Goal: Task Accomplishment & Management: Use online tool/utility

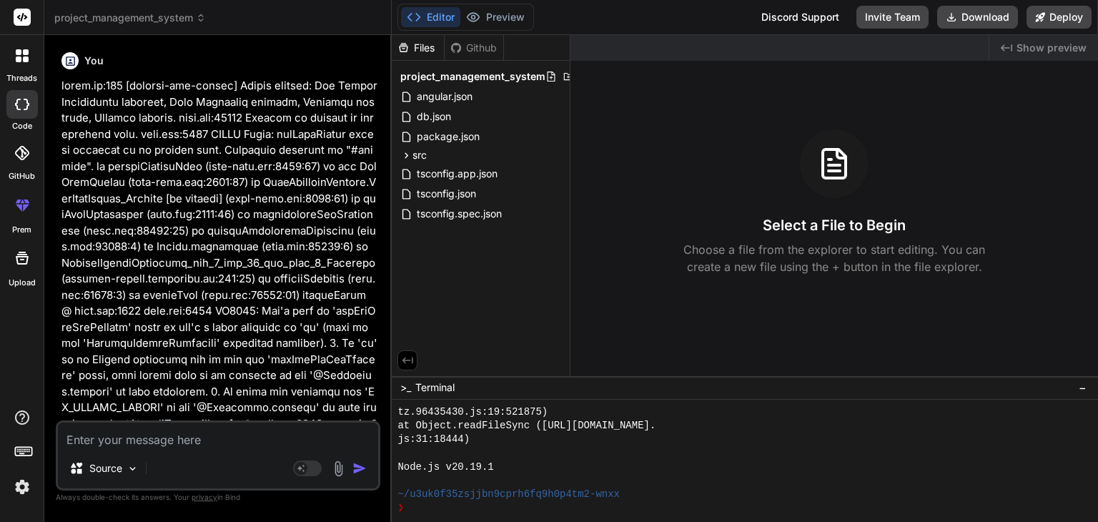
scroll to position [549, 0]
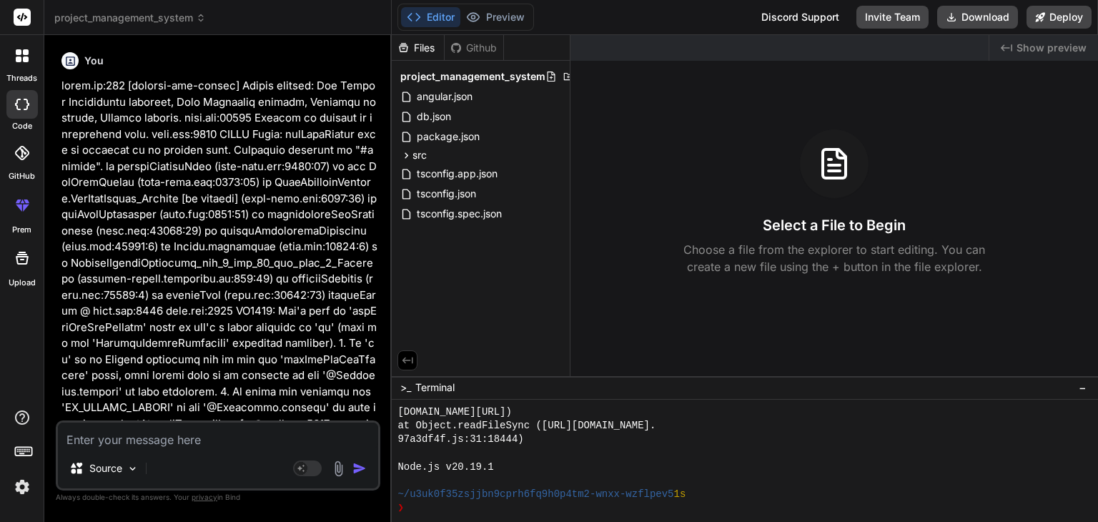
scroll to position [521, 0]
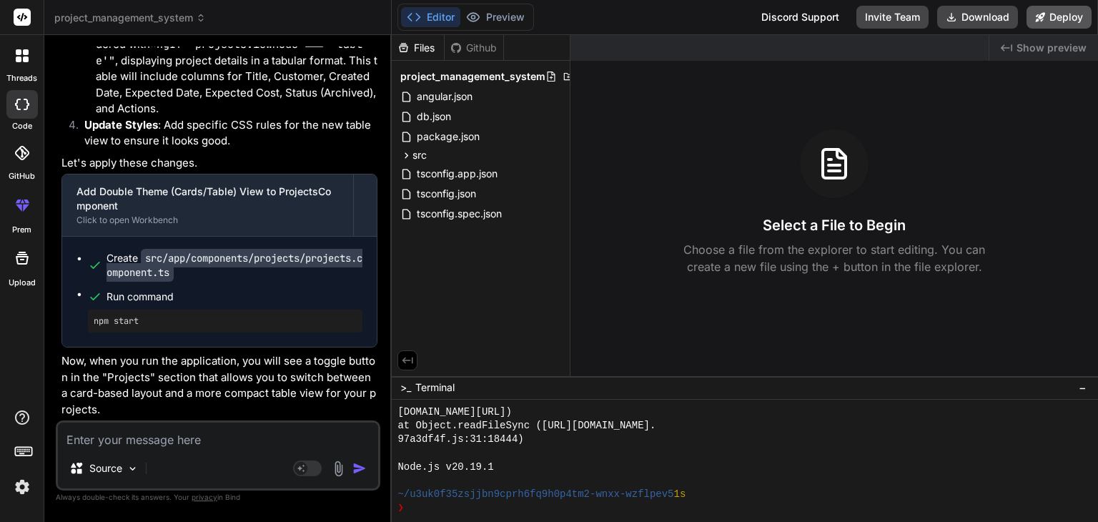
click at [1050, 21] on button "Deploy" at bounding box center [1059, 17] width 65 height 23
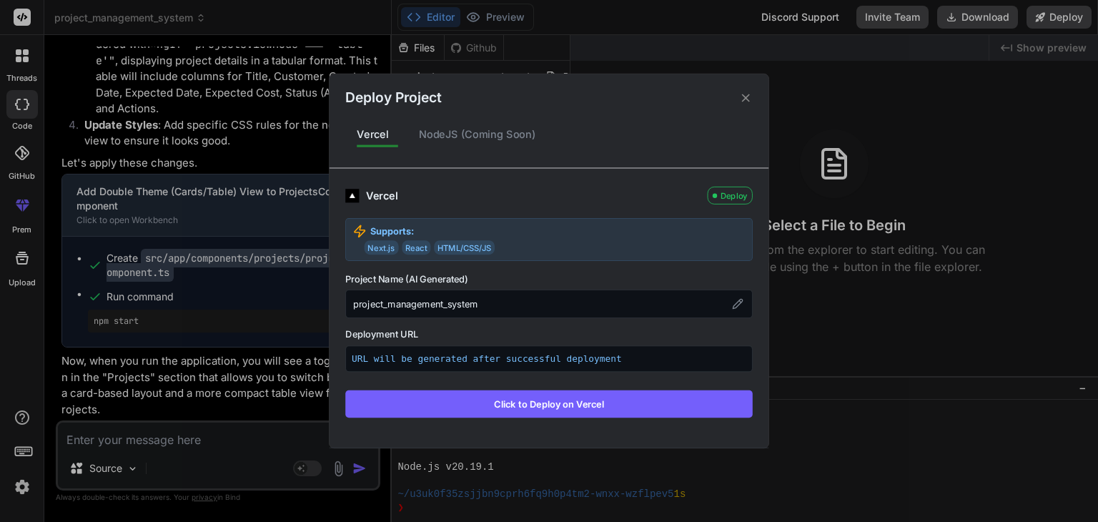
click at [445, 134] on div "NodeJS (Coming Soon)" at bounding box center [478, 134] width 140 height 30
click at [538, 401] on button "Click to Deploy on Vercel" at bounding box center [549, 403] width 408 height 27
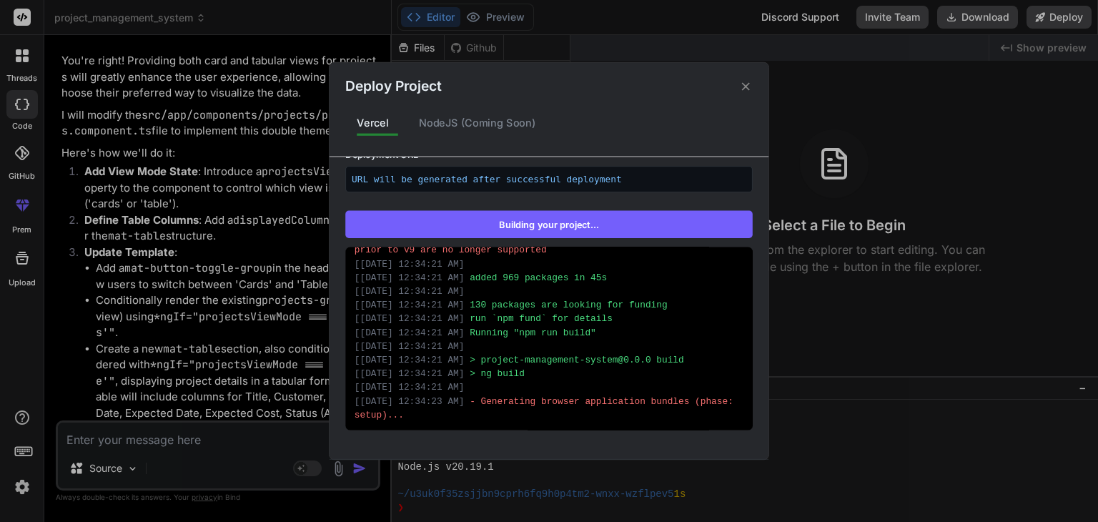
scroll to position [343, 0]
click at [578, 226] on button "Building your project..." at bounding box center [549, 224] width 408 height 27
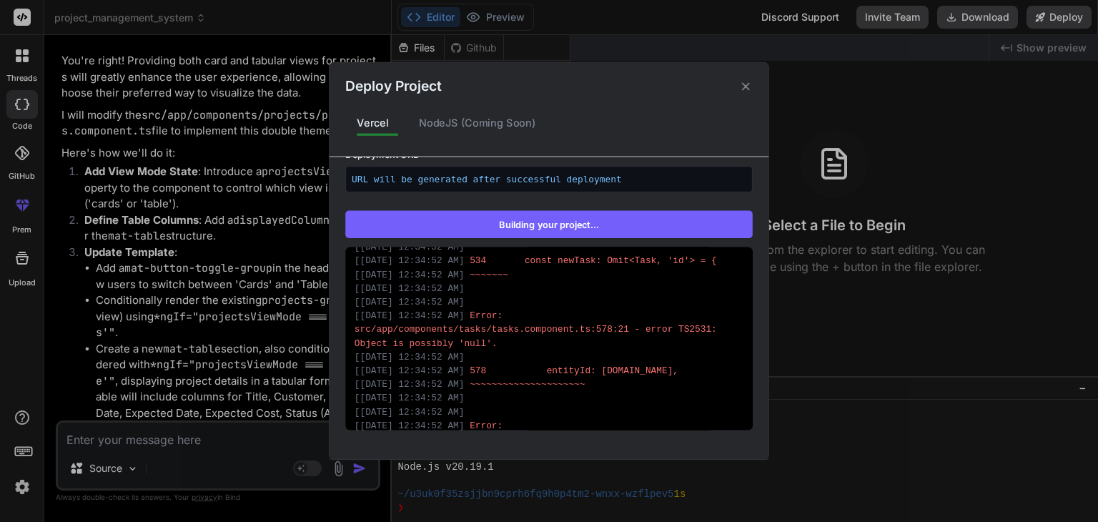
scroll to position [5354, 0]
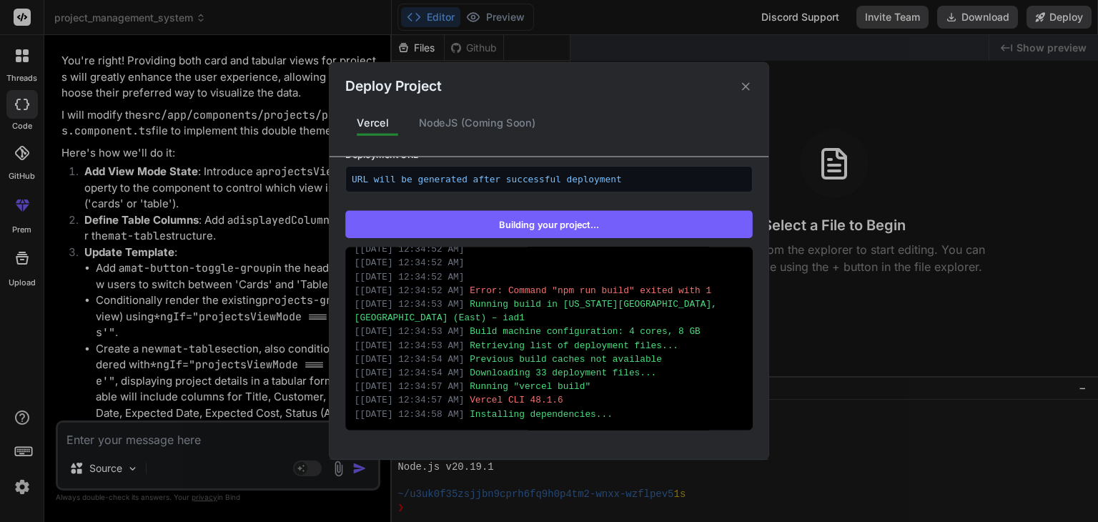
click at [749, 82] on icon at bounding box center [746, 86] width 14 height 14
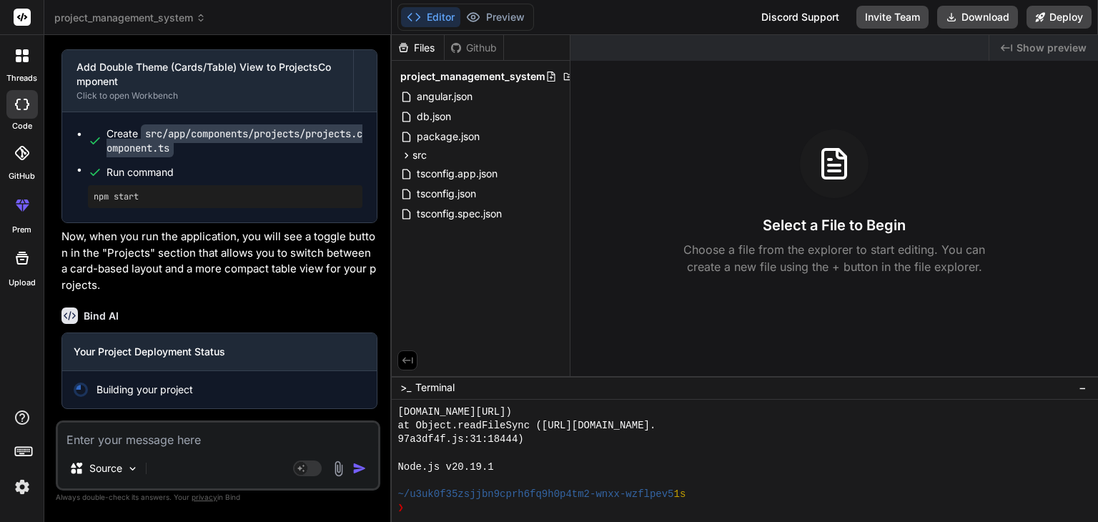
scroll to position [5417, 0]
type textarea "x"
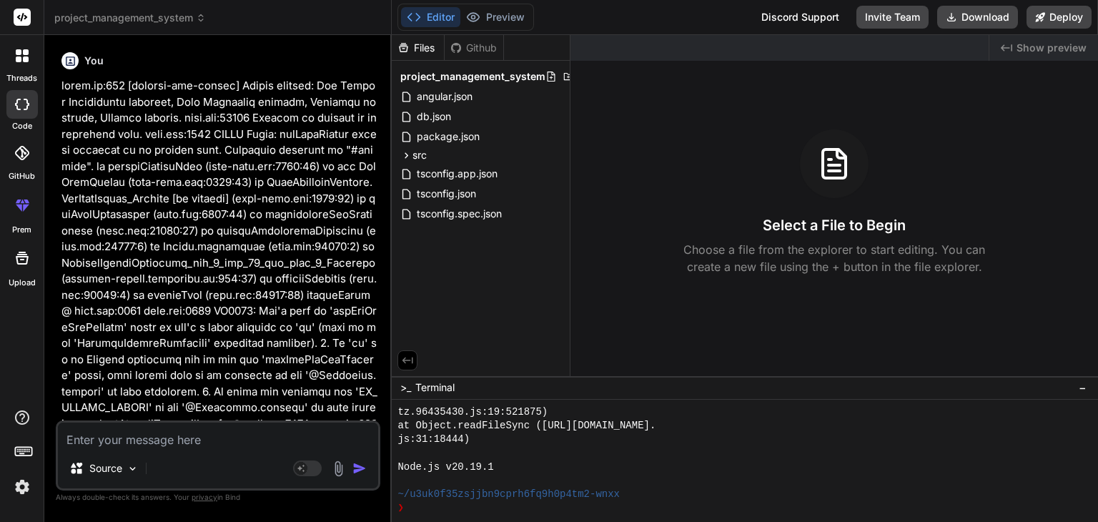
scroll to position [549, 0]
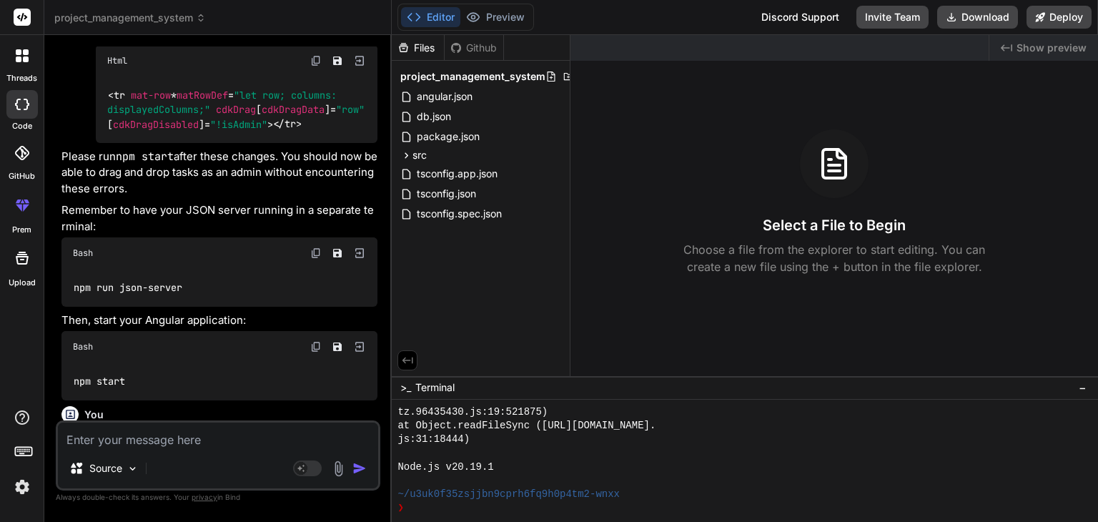
click at [116, 16] on span "project_management_system" at bounding box center [130, 18] width 152 height 14
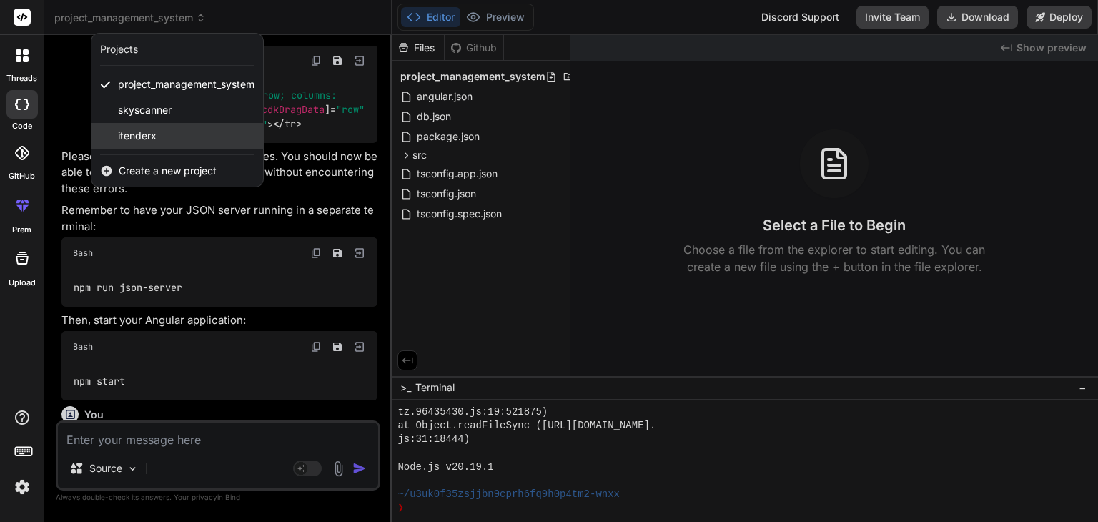
click at [142, 139] on span "itenderx" at bounding box center [137, 136] width 39 height 14
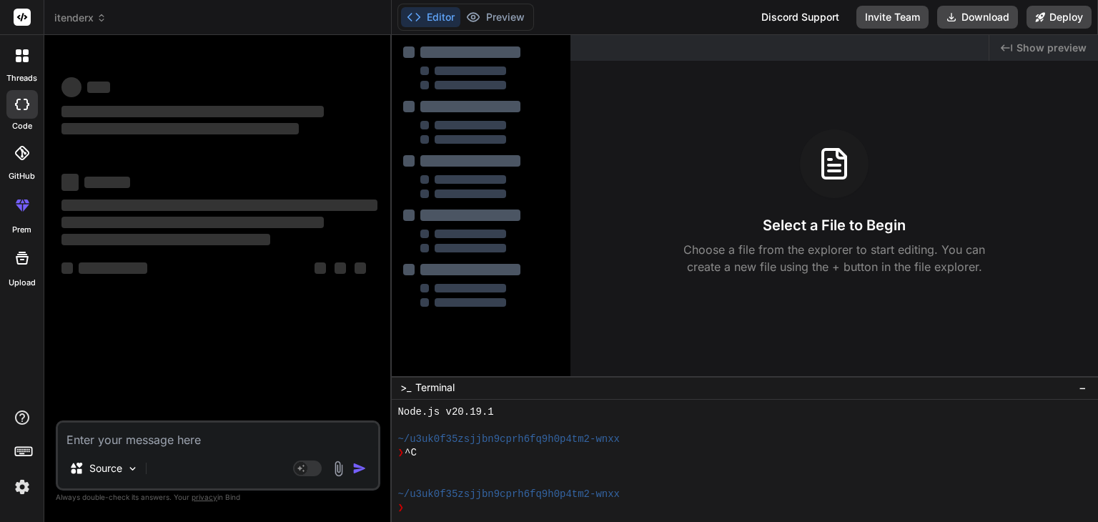
scroll to position [603, 0]
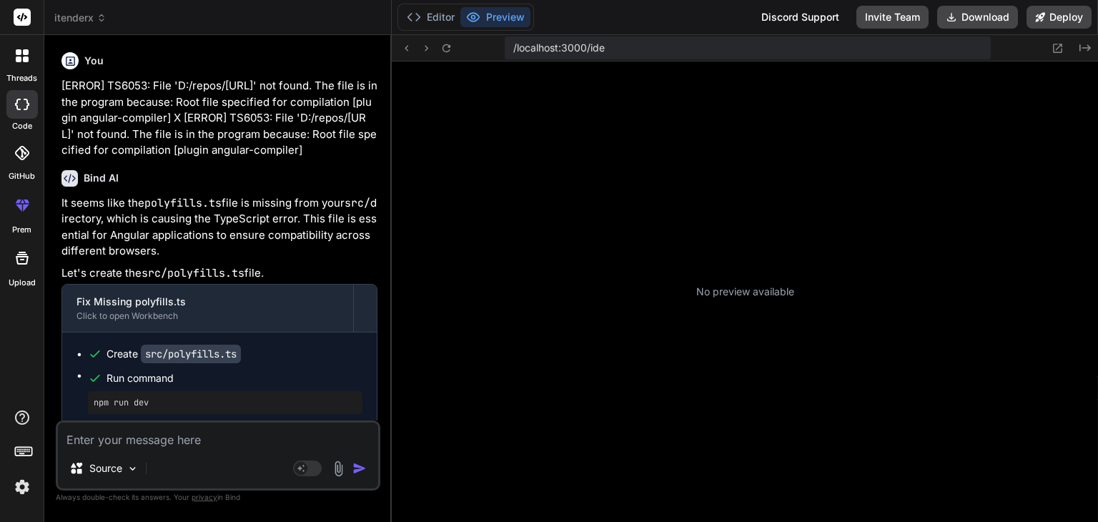
type textarea "x"
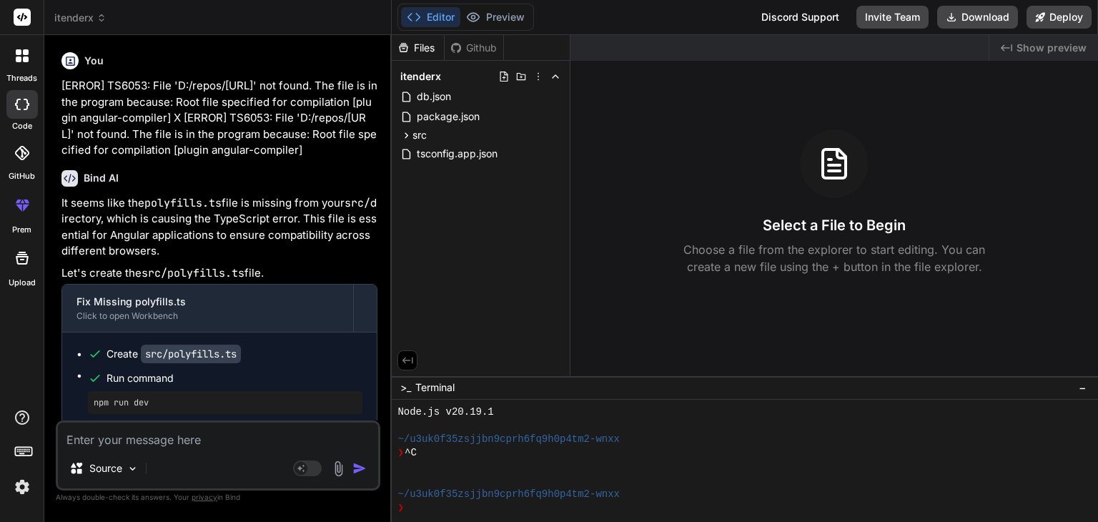
scroll to position [1207, 0]
